Goal: Feedback & Contribution: Contribute content

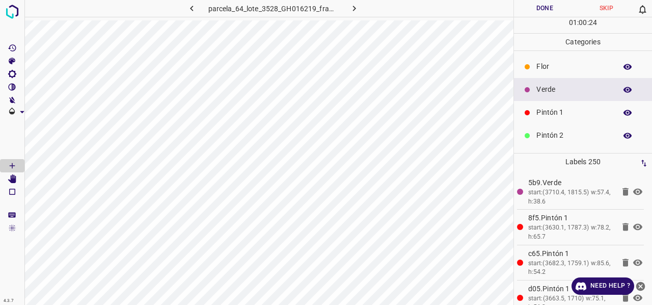
click at [565, 118] on div "Pintón 1" at bounding box center [583, 112] width 138 height 23
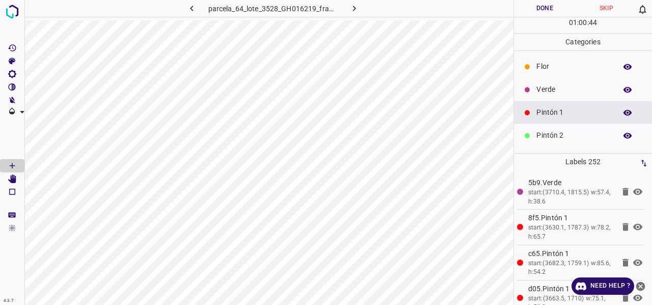
click at [572, 87] on p "Verde" at bounding box center [574, 89] width 75 height 11
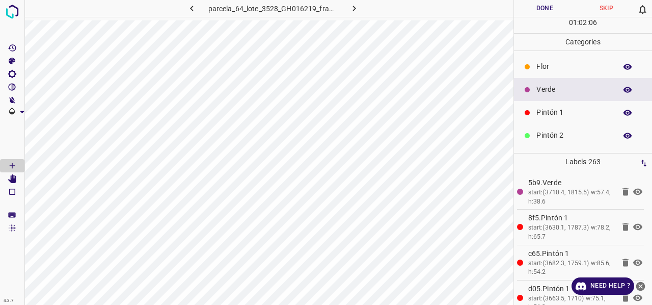
scroll to position [90, 0]
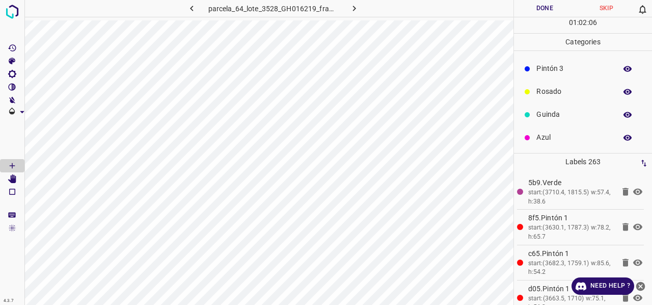
click at [558, 138] on p "Azul" at bounding box center [574, 137] width 75 height 11
click at [554, 89] on p "Verde" at bounding box center [574, 89] width 75 height 11
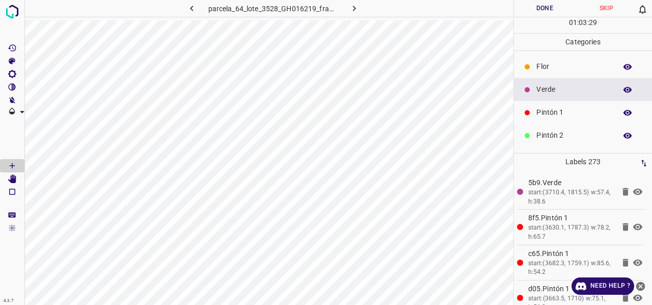
click at [569, 113] on p "Pintón 1" at bounding box center [574, 112] width 75 height 11
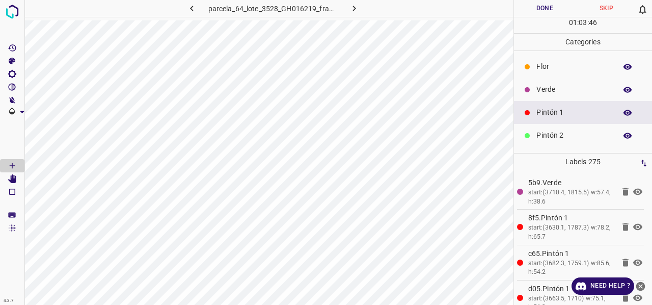
click at [555, 85] on p "Verde" at bounding box center [574, 89] width 75 height 11
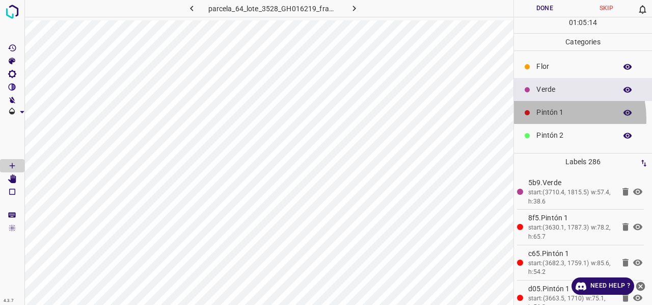
click at [552, 118] on div "Pintón 1" at bounding box center [583, 112] width 138 height 23
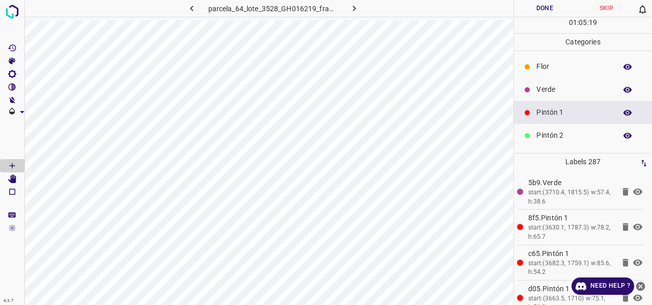
click at [563, 94] on p "Verde" at bounding box center [574, 89] width 75 height 11
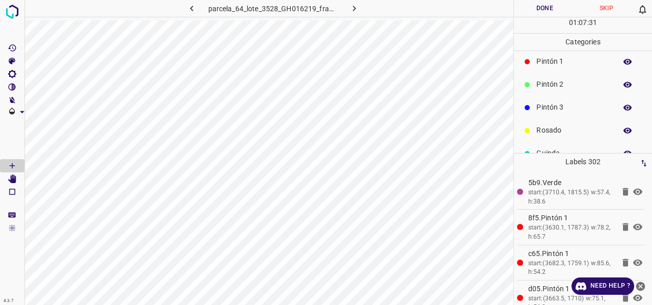
scroll to position [90, 0]
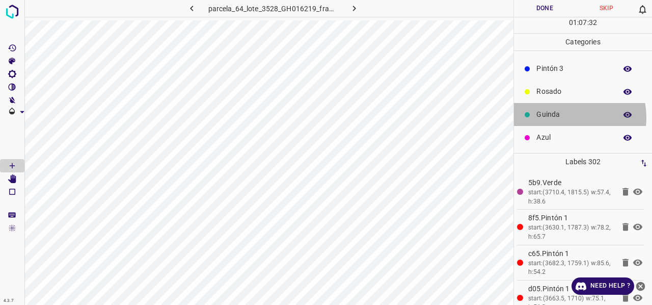
click at [565, 117] on p "Guinda" at bounding box center [574, 114] width 75 height 11
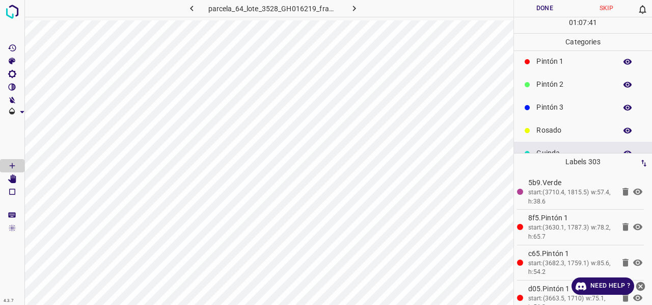
scroll to position [0, 0]
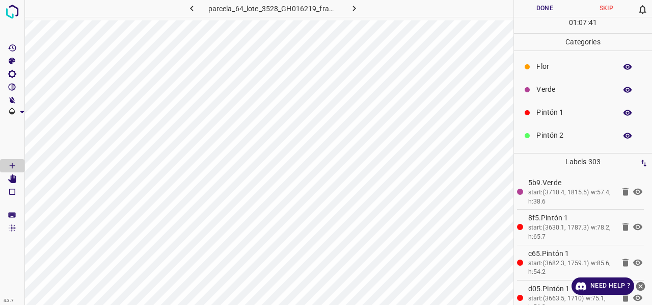
click at [554, 91] on p "Verde" at bounding box center [574, 89] width 75 height 11
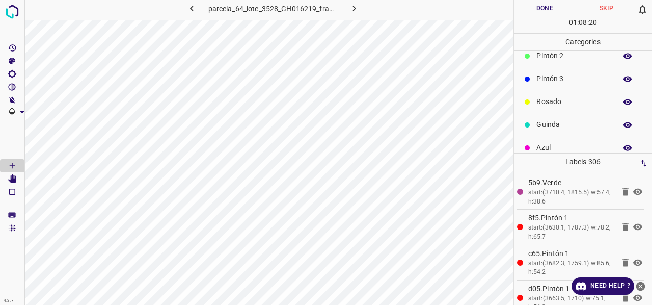
scroll to position [90, 0]
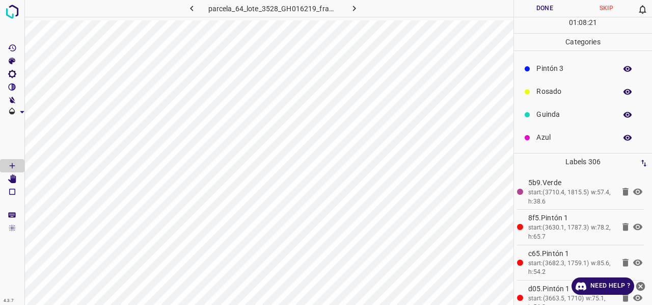
click at [558, 93] on p "Rosado" at bounding box center [574, 91] width 75 height 11
click at [570, 83] on div "Verde" at bounding box center [583, 89] width 138 height 23
